Goal: Download file/media

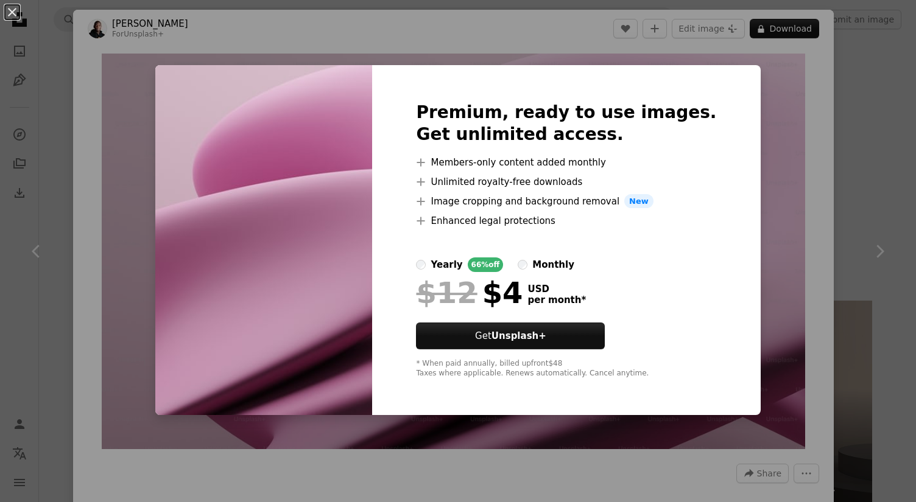
scroll to position [6239, 0]
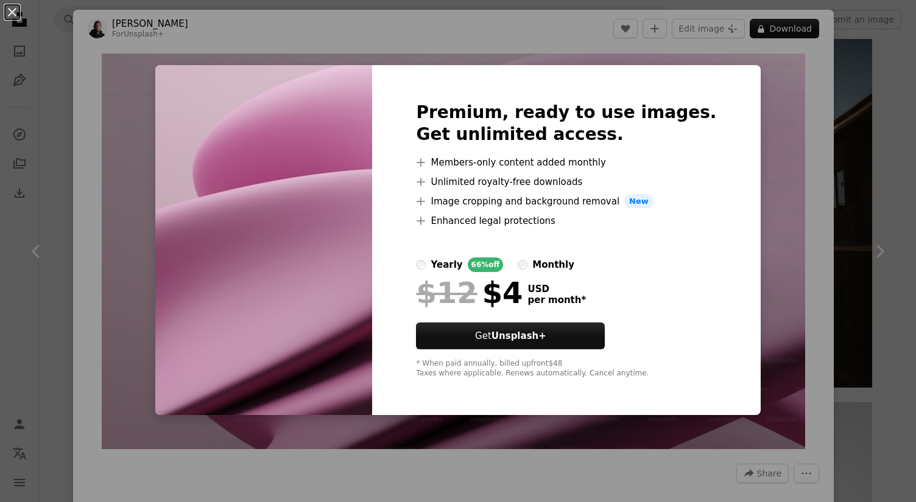
click at [690, 208] on div "Premium, ready to use images. Get unlimited access. A plus sign Members-only co…" at bounding box center [566, 240] width 388 height 351
click at [746, 192] on div "An X shape Premium, ready to use images. Get unlimited access. A plus sign Memb…" at bounding box center [458, 251] width 916 height 502
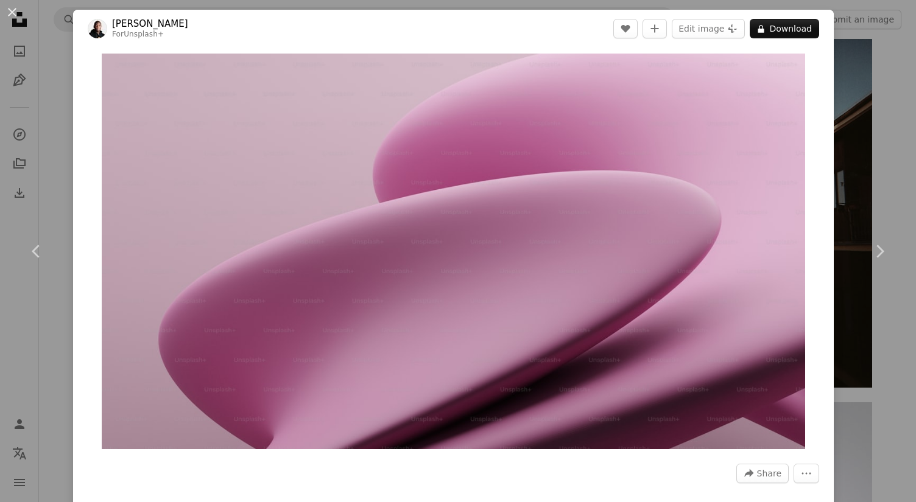
click at [51, 145] on div "An X shape Chevron left Chevron right [PERSON_NAME] For Unsplash+ A heart A plu…" at bounding box center [458, 251] width 916 height 502
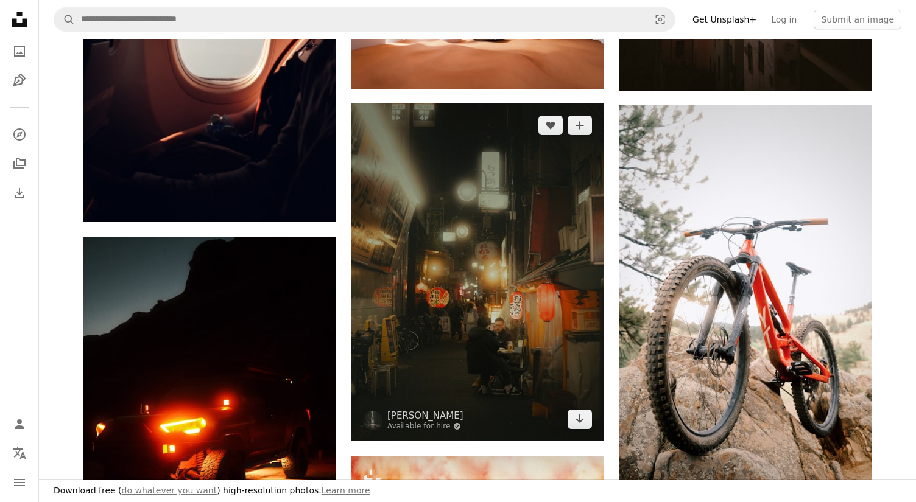
scroll to position [6539, 0]
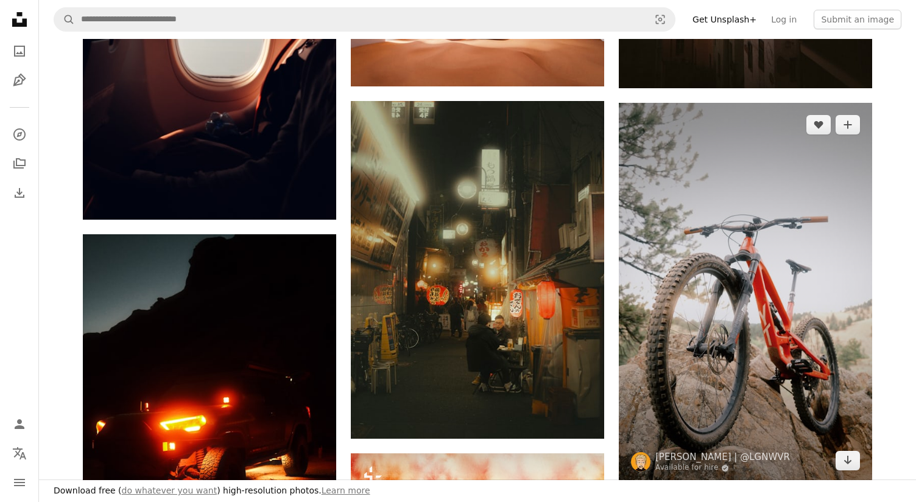
click at [676, 232] on img at bounding box center [745, 293] width 253 height 380
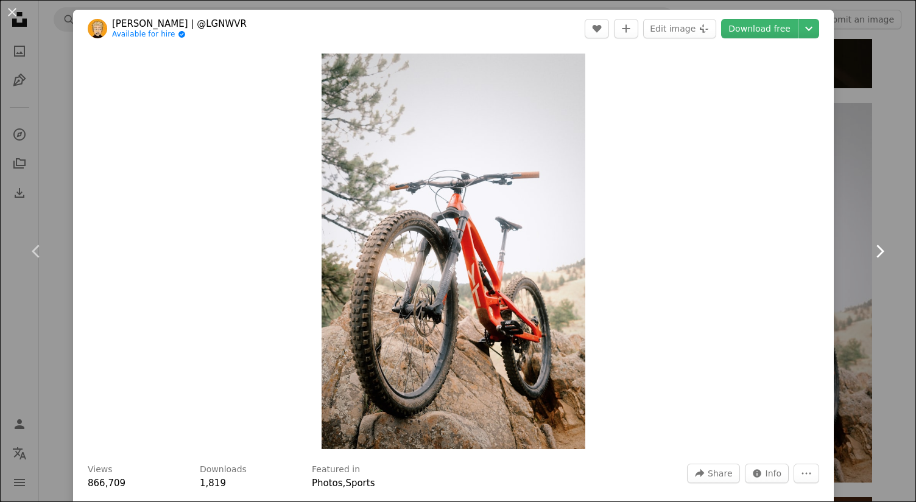
click at [864, 223] on link "Chevron right" at bounding box center [879, 251] width 73 height 117
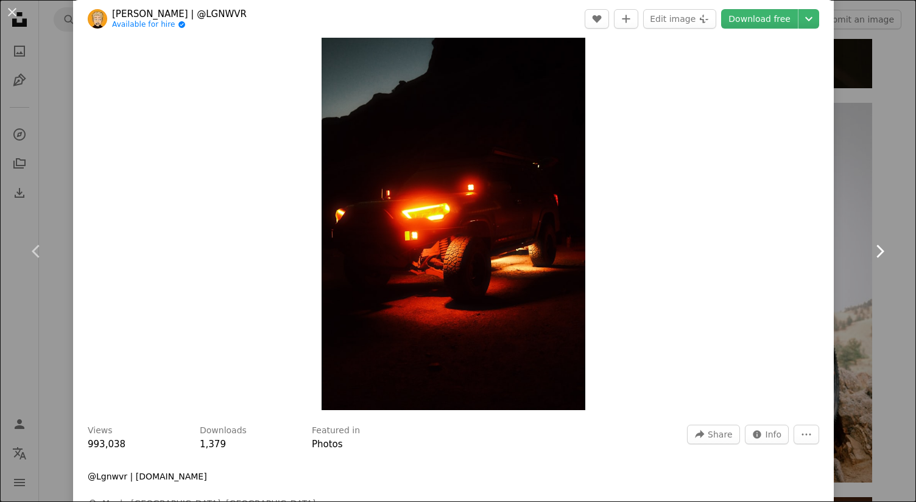
scroll to position [97, 0]
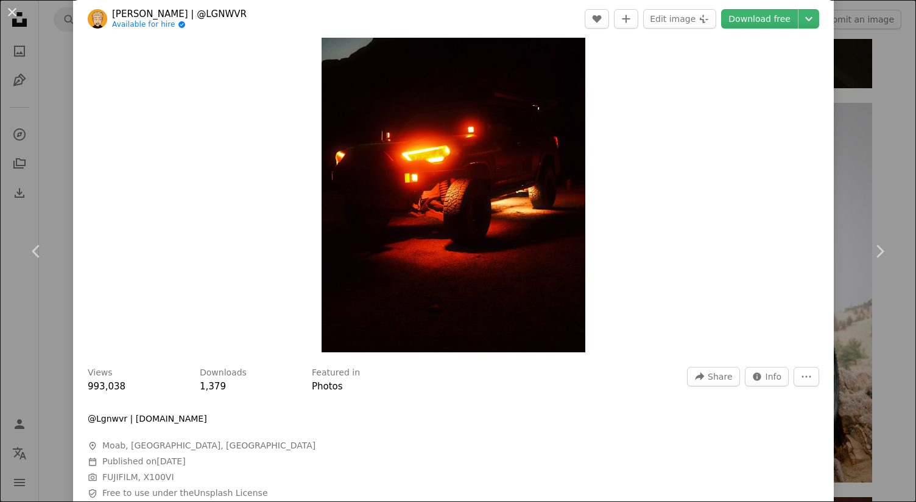
click at [71, 48] on div "An X shape Chevron left Chevron right [PERSON_NAME] | @LGNWVR Available for hir…" at bounding box center [458, 251] width 916 height 502
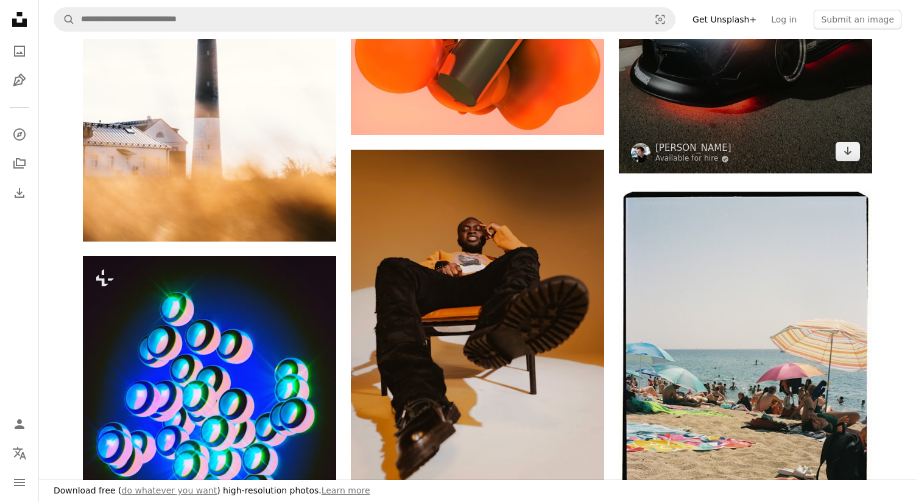
scroll to position [7648, 0]
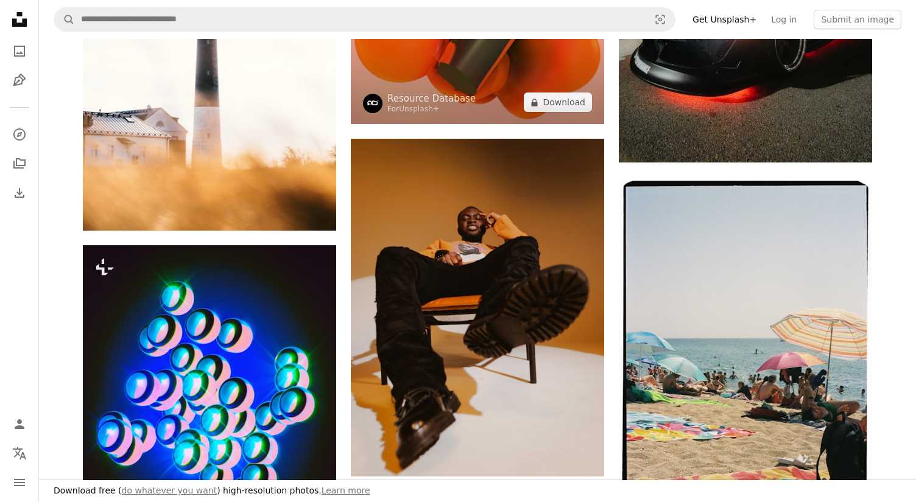
click at [469, 63] on img at bounding box center [477, 23] width 253 height 203
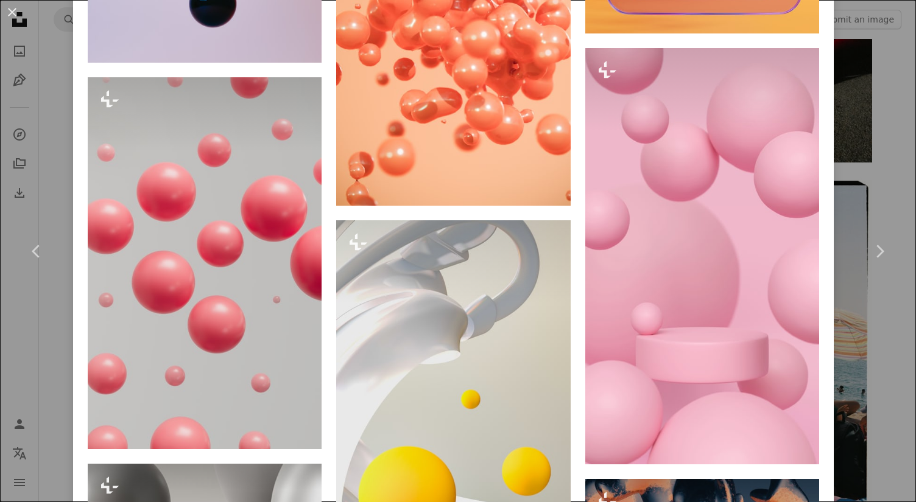
scroll to position [2678, 0]
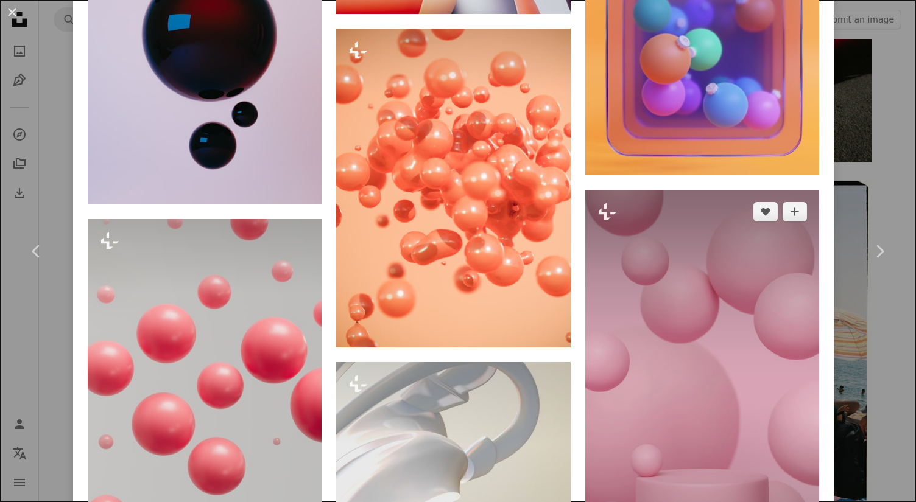
click at [650, 364] on img at bounding box center [702, 398] width 234 height 416
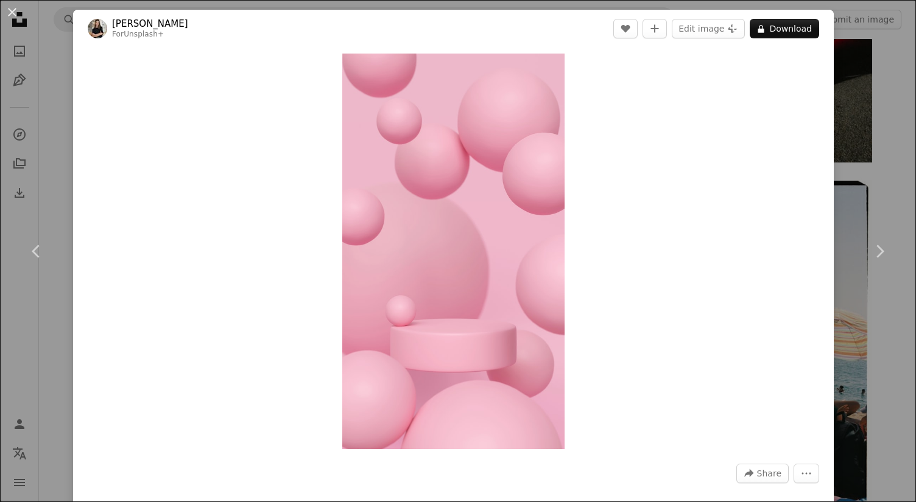
click at [895, 78] on div "An X shape Chevron left Chevron right [PERSON_NAME] For Unsplash+ A heart A plu…" at bounding box center [458, 251] width 916 height 502
